Goal: Information Seeking & Learning: Learn about a topic

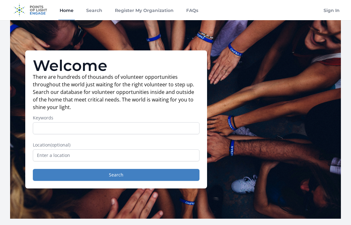
scroll to position [90, 0]
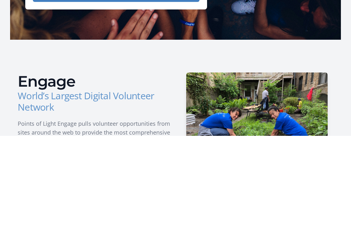
type input "C"
click at [65, 67] on input "text" at bounding box center [116, 66] width 167 height 12
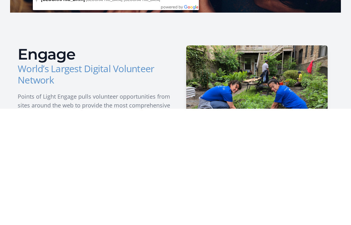
type input "Cumming, GA, USA"
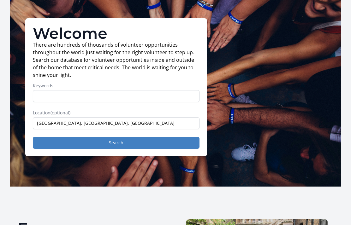
scroll to position [32, 0]
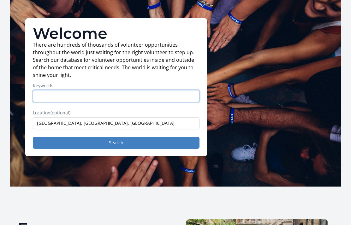
click at [83, 98] on input "Keywords" at bounding box center [116, 97] width 167 height 12
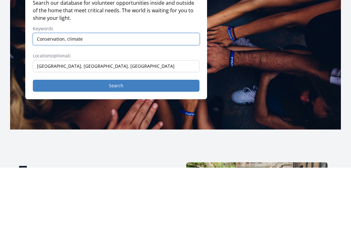
type input "Conservation, climate"
click at [116, 137] on button "Search" at bounding box center [116, 143] width 167 height 12
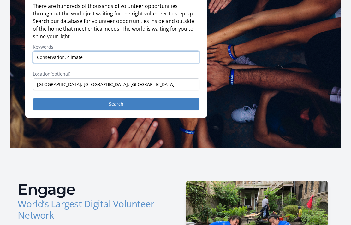
scroll to position [0, 0]
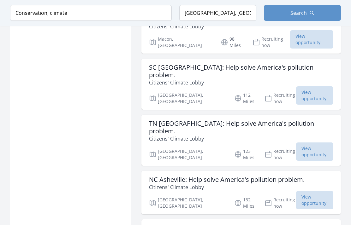
scroll to position [611, 0]
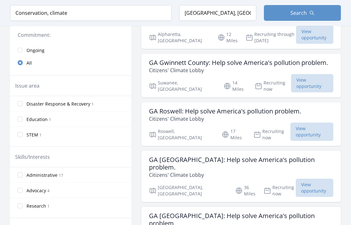
scroll to position [143, 0]
click at [22, 118] on input "Education 1" at bounding box center [20, 119] width 5 height 5
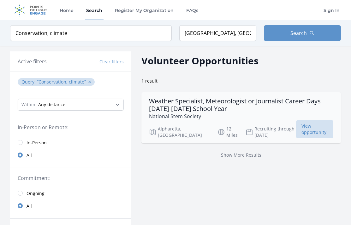
click at [176, 104] on h3 "Weather Specialist, Meteorologist or Journalist Career Days [DATE]-[DATE] Schoo…" at bounding box center [241, 104] width 184 height 15
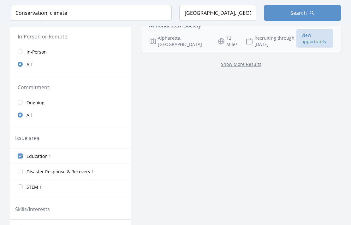
scroll to position [93, 0]
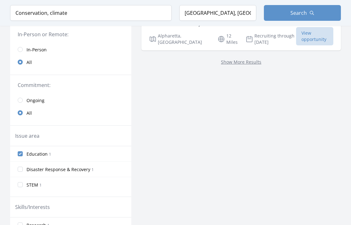
click at [21, 152] on input "Education 1" at bounding box center [20, 153] width 5 height 5
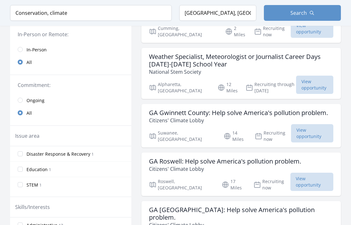
click at [22, 155] on input "Disaster Response & Recovery 1" at bounding box center [20, 153] width 5 height 5
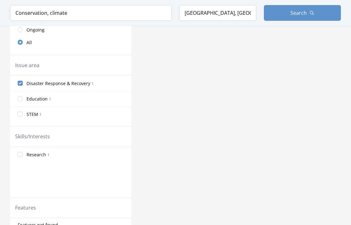
scroll to position [168, 0]
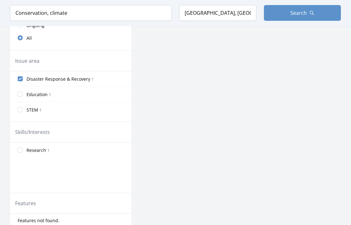
click at [18, 81] on input "Disaster Response & Recovery 1" at bounding box center [20, 79] width 5 height 5
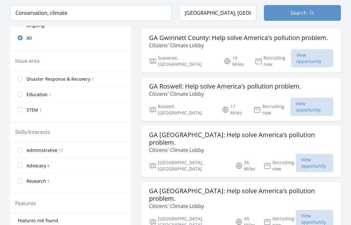
click at [21, 183] on input "Research 1" at bounding box center [20, 181] width 5 height 5
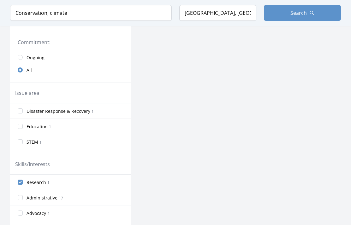
scroll to position [138, 0]
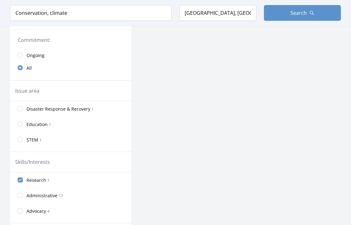
click at [20, 181] on input "Research 1" at bounding box center [20, 180] width 5 height 5
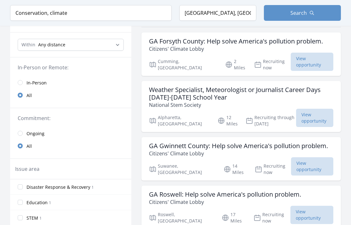
scroll to position [0, 0]
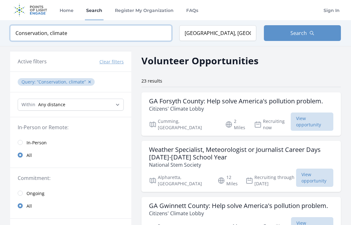
click at [78, 37] on input "Conservation, climate" at bounding box center [91, 33] width 162 height 16
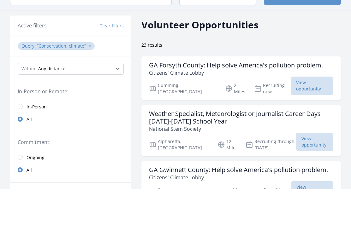
click at [91, 79] on span "Conservation, climate ✕" at bounding box center [65, 82] width 56 height 6
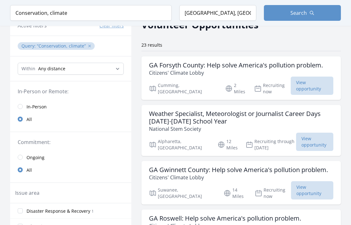
click at [88, 47] on button "✕" at bounding box center [90, 46] width 4 height 6
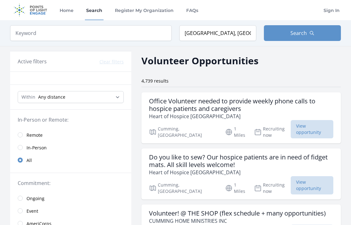
scroll to position [61, 0]
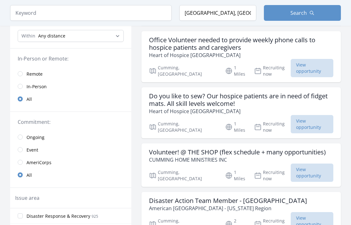
type input "Conservation, climate"
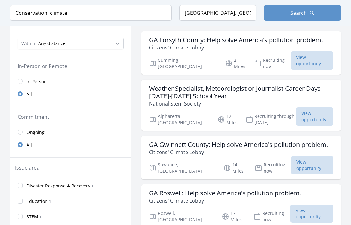
scroll to position [168, 0]
